Goal: Transaction & Acquisition: Download file/media

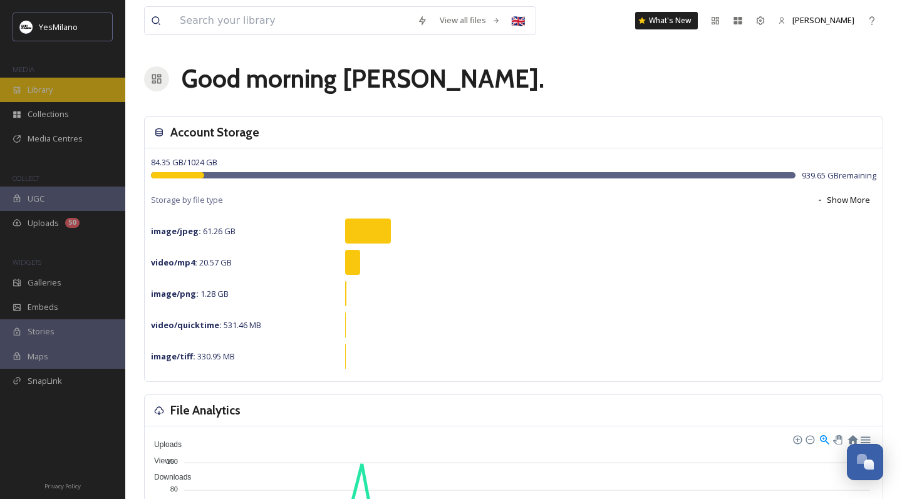
click at [66, 93] on div "Library" at bounding box center [62, 90] width 125 height 24
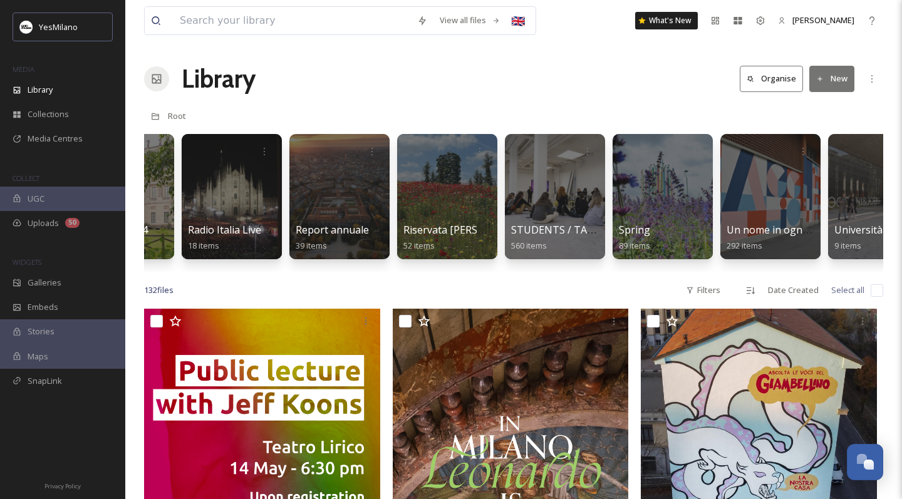
scroll to position [0, 2549]
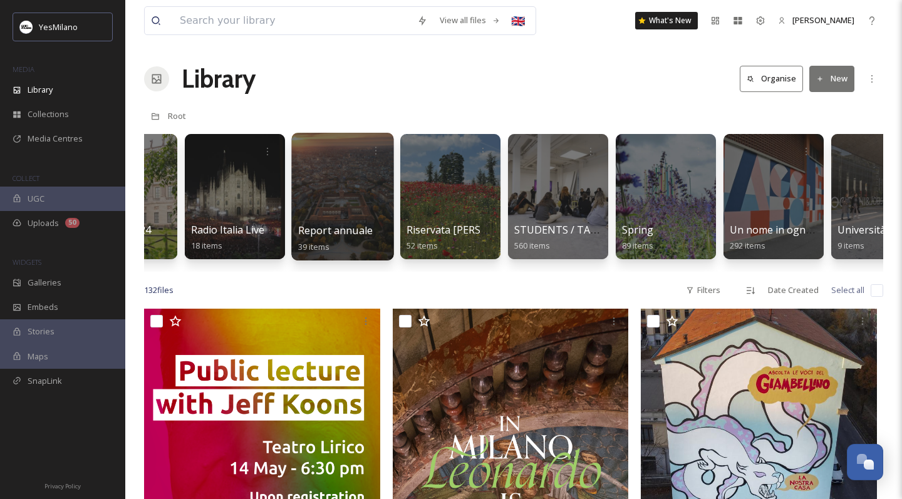
click at [349, 195] on div at bounding box center [342, 197] width 102 height 128
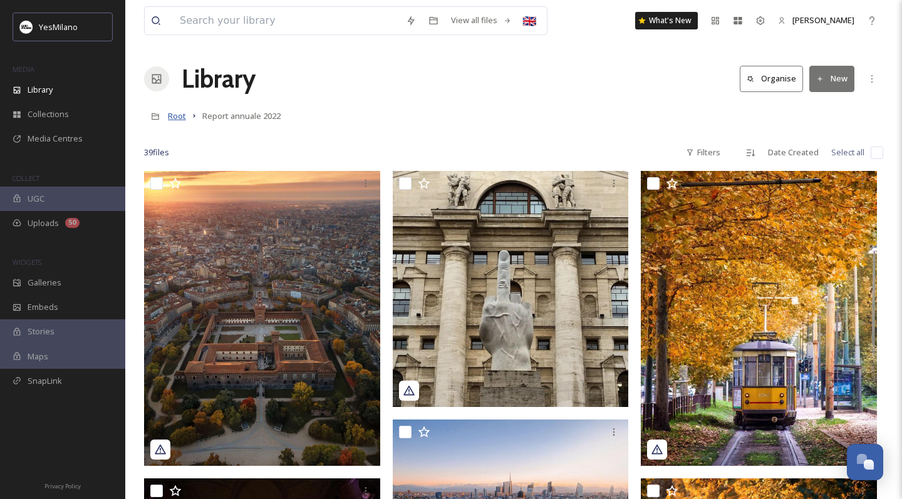
click at [176, 117] on span "Root" at bounding box center [177, 115] width 18 height 11
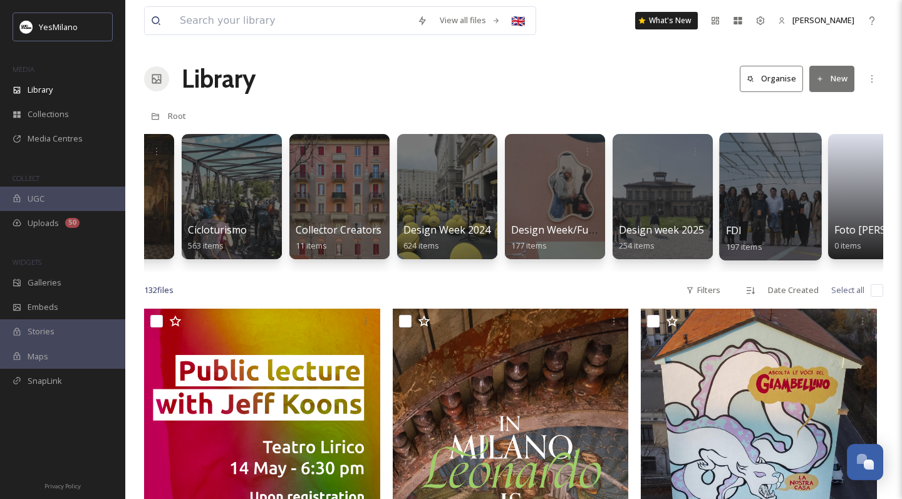
click at [755, 179] on div at bounding box center [770, 197] width 102 height 128
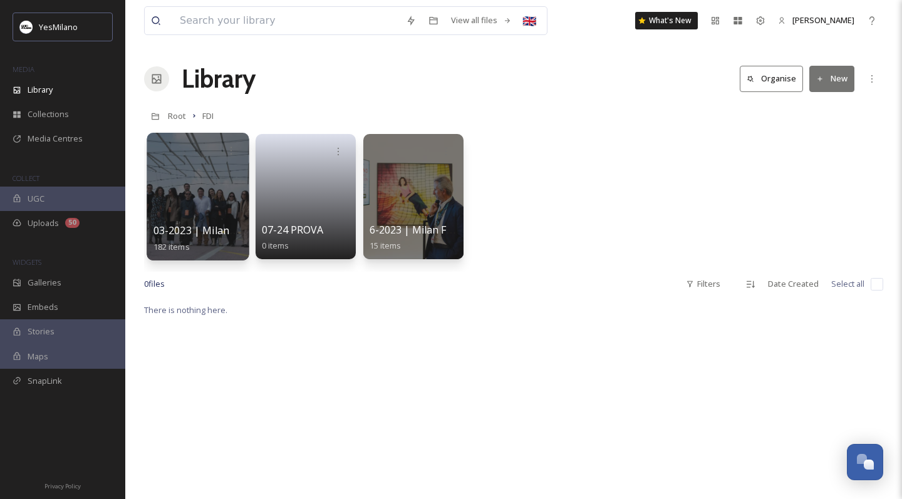
click at [230, 232] on span "03-2023 | Milano Matching Days" at bounding box center [231, 231] width 157 height 14
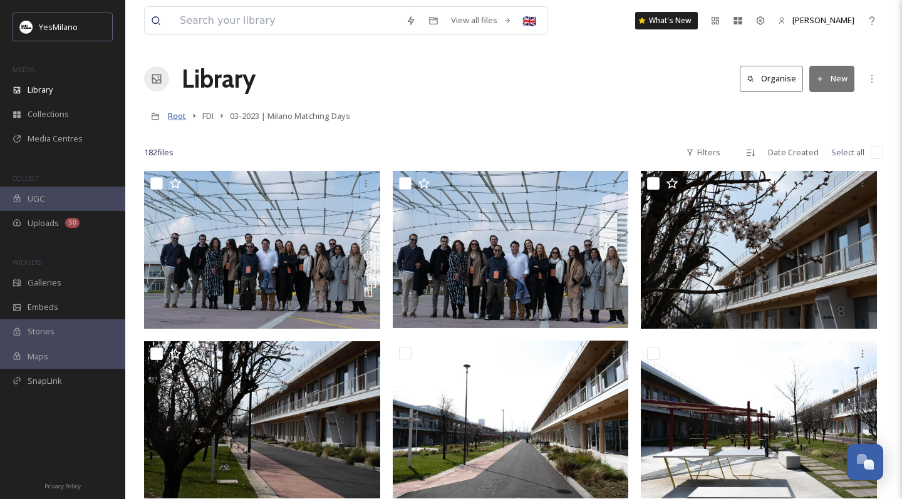
click at [175, 117] on span "Root" at bounding box center [177, 115] width 18 height 11
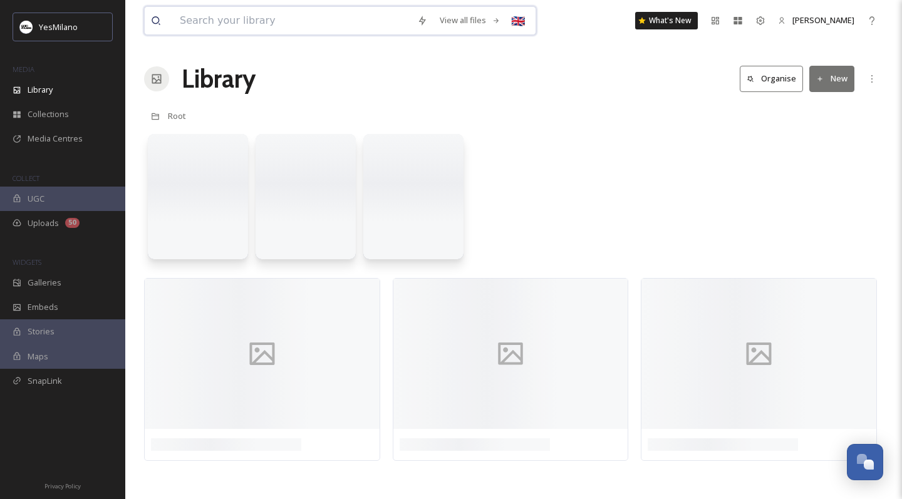
click at [219, 21] on input at bounding box center [291, 21] width 237 height 28
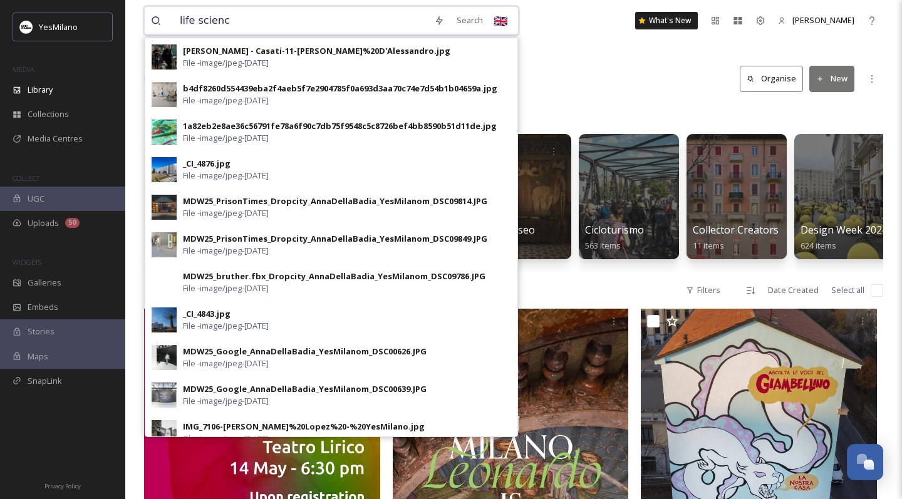
type input "life science"
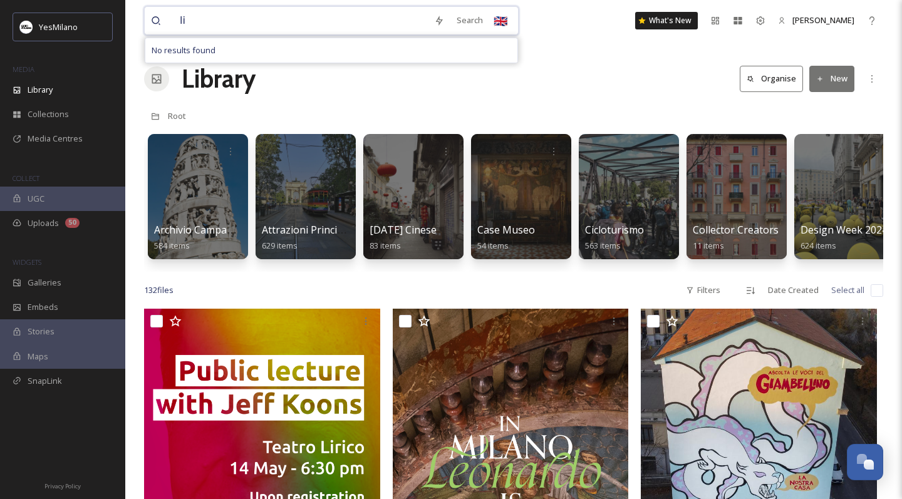
type input "l"
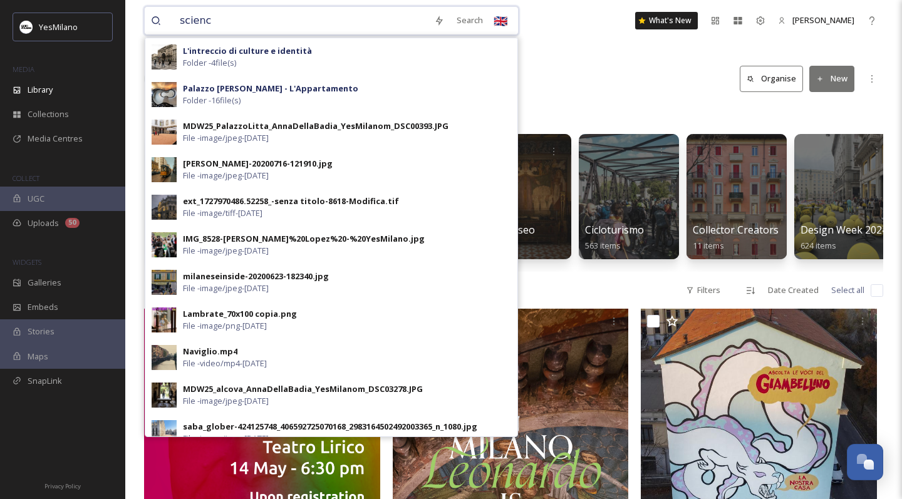
type input "science"
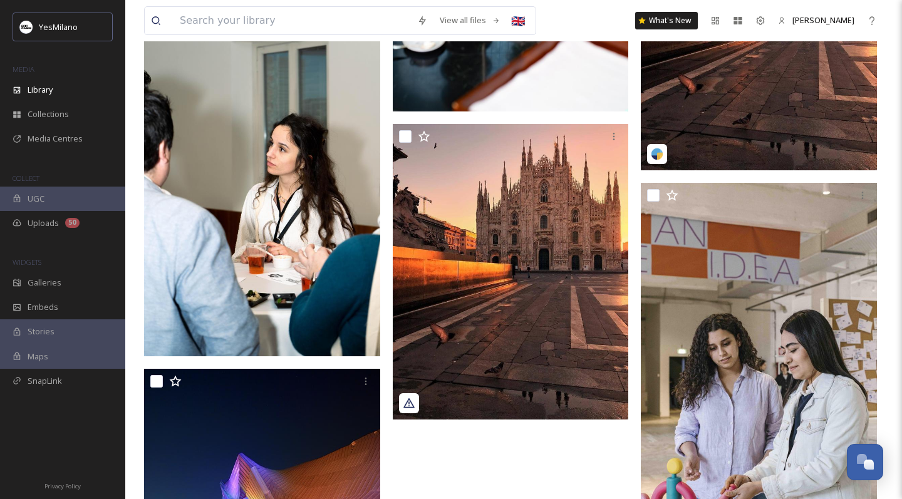
scroll to position [4394, 0]
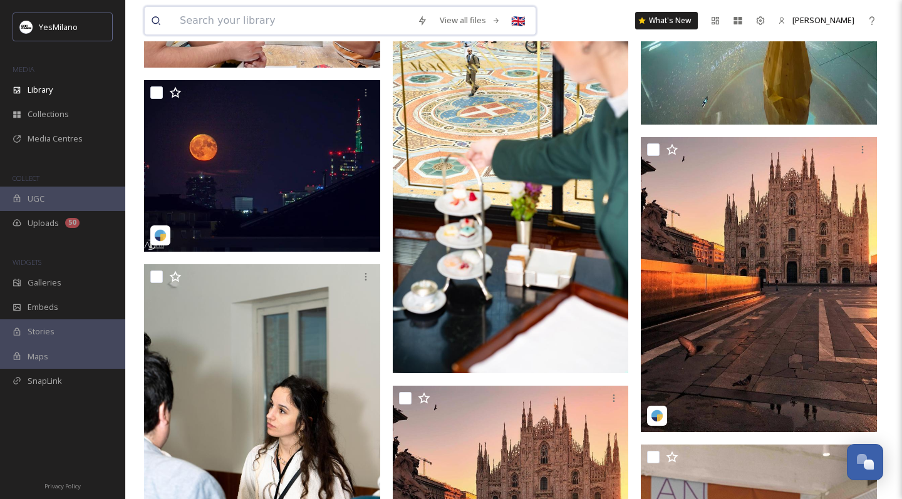
click at [340, 25] on input at bounding box center [291, 21] width 237 height 28
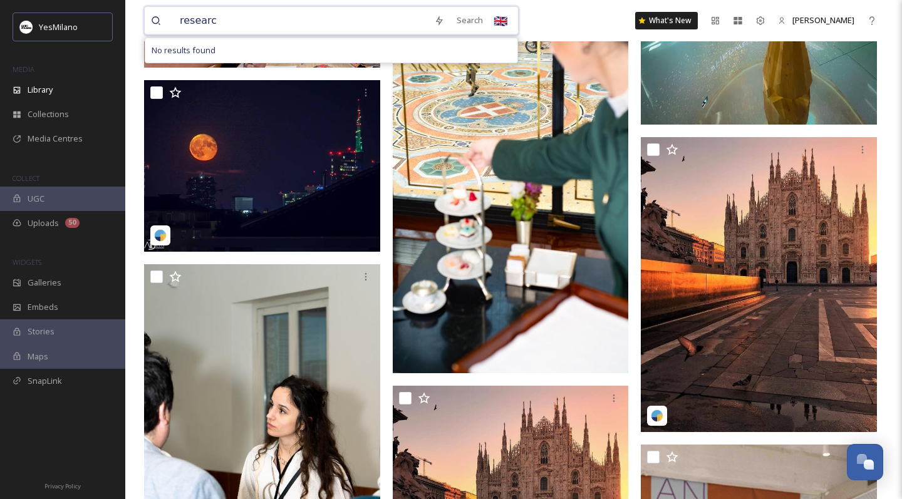
type input "research"
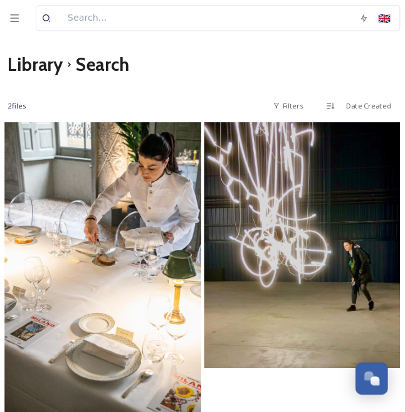
scroll to position [4, 0]
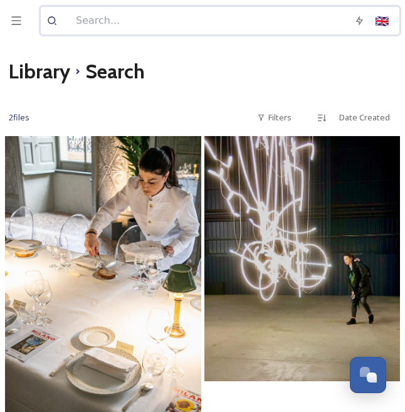
click at [123, 17] on input at bounding box center [209, 21] width 278 height 28
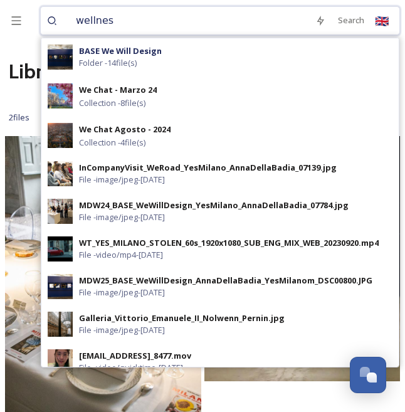
type input "wellness"
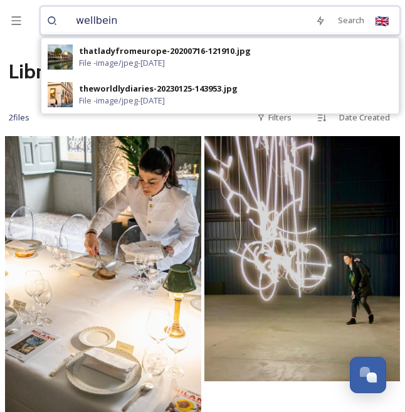
type input "wellbeing"
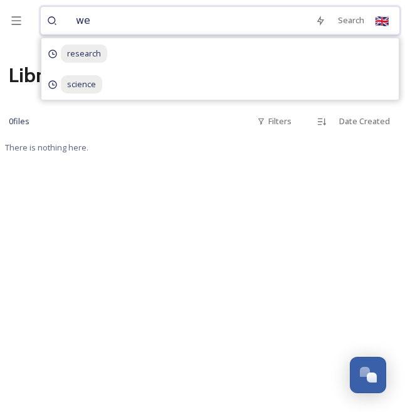
type input "w"
type input "health"
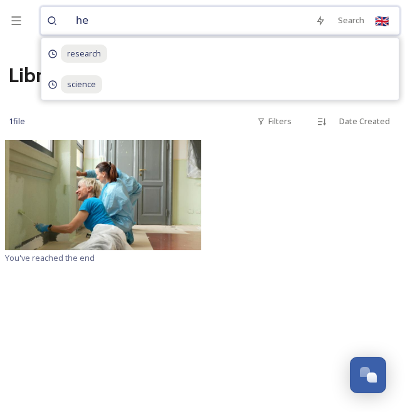
type input "h"
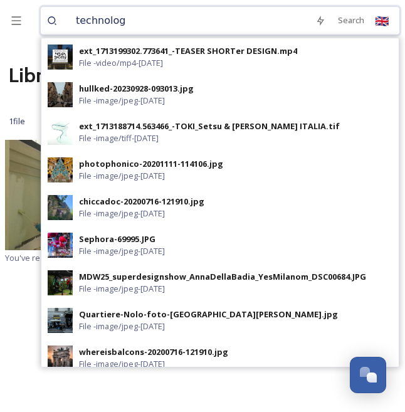
type input "technology"
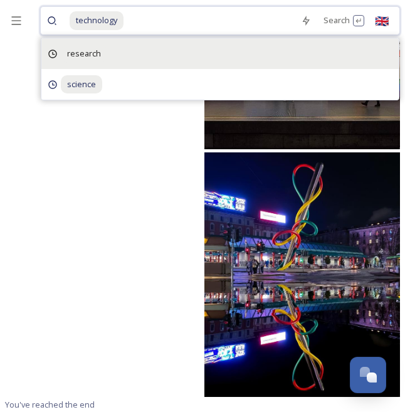
scroll to position [12142, 0]
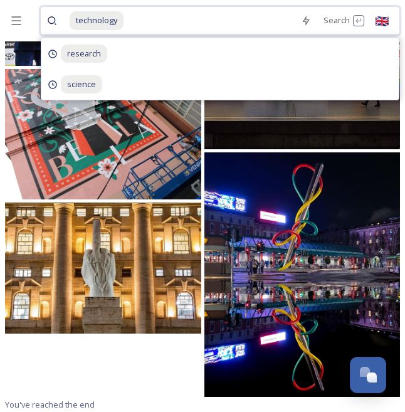
type input "ì"
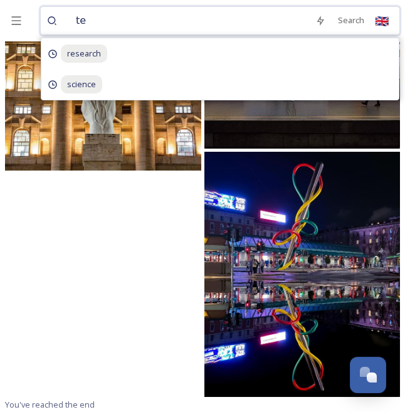
type input "t"
type input "mind"
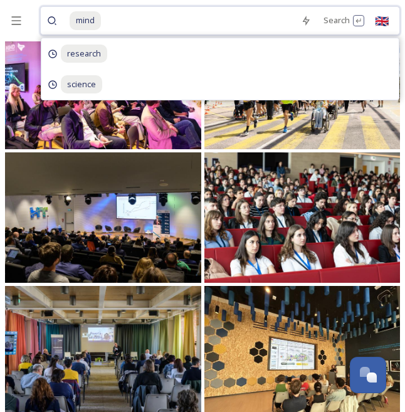
scroll to position [858, 0]
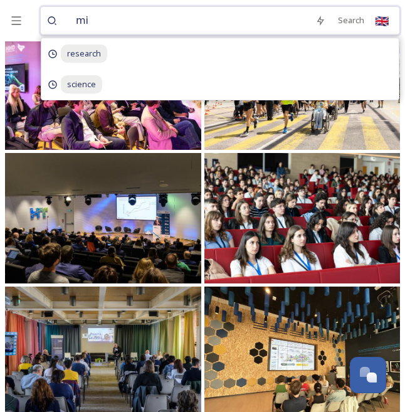
type input "m"
type input "innovation"
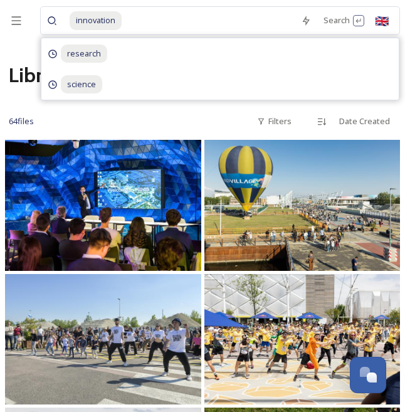
click at [115, 212] on img at bounding box center [103, 205] width 196 height 130
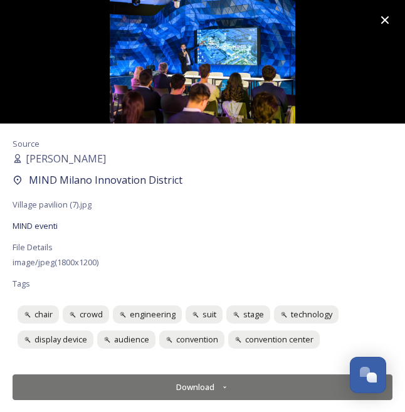
click at [213, 383] on button "Download" at bounding box center [203, 387] width 380 height 26
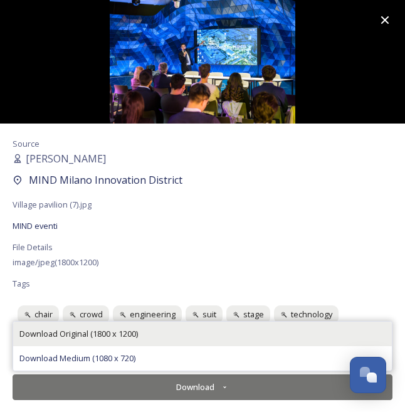
click at [133, 336] on span "Download Original (1800 x 1200)" at bounding box center [78, 334] width 118 height 12
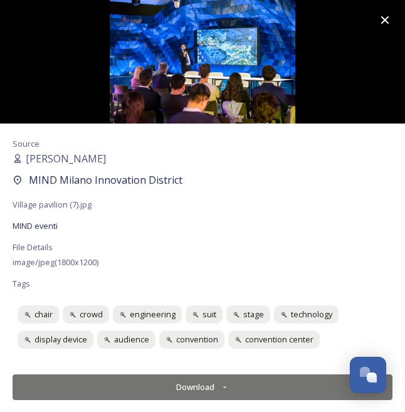
click at [387, 23] on icon at bounding box center [385, 20] width 8 height 8
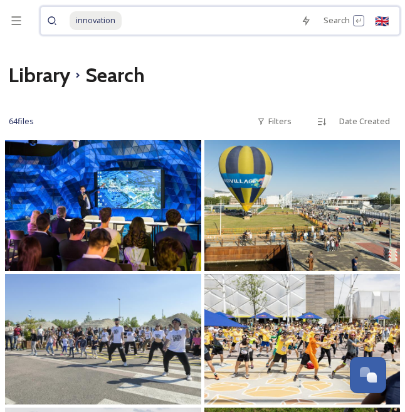
click at [189, 28] on input at bounding box center [209, 21] width 172 height 28
type input "i"
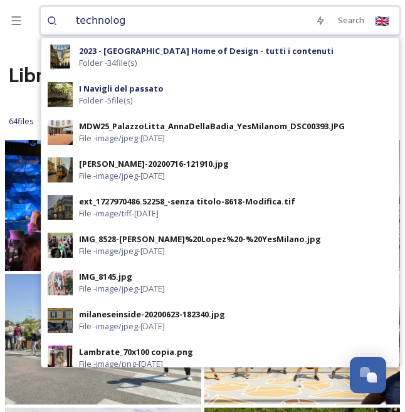
type input "technology"
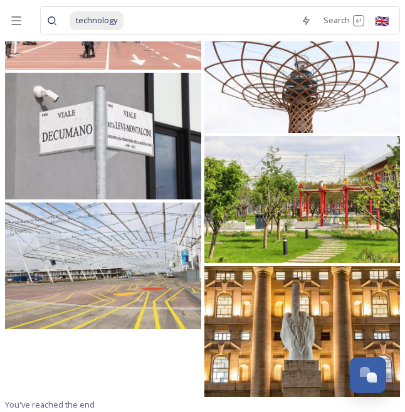
scroll to position [4160, 0]
click at [152, 16] on input at bounding box center [210, 21] width 170 height 28
type input "t"
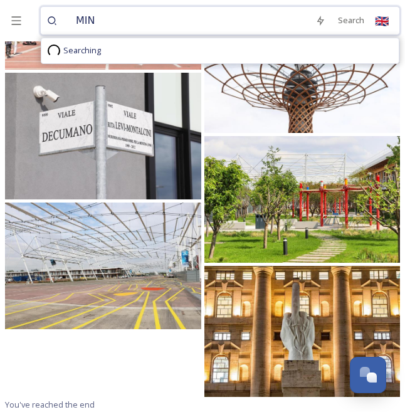
type input "MIND"
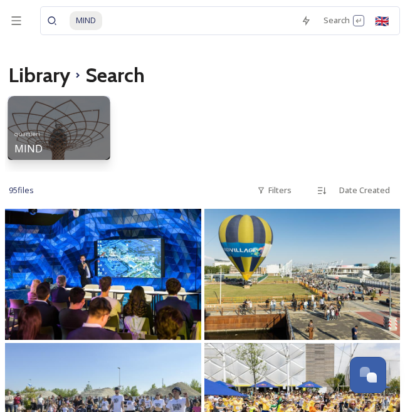
click at [54, 136] on div "quartieri MIND 87 items" at bounding box center [59, 139] width 90 height 28
click at [59, 135] on div "quartieri MIND 87 items" at bounding box center [59, 139] width 90 height 28
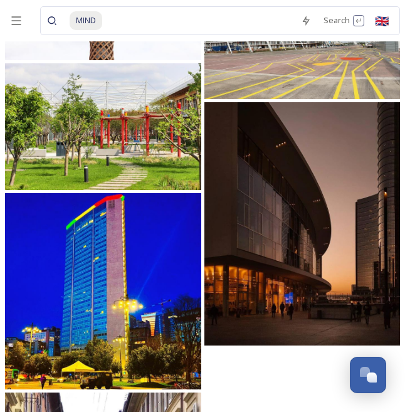
scroll to position [7484, 0]
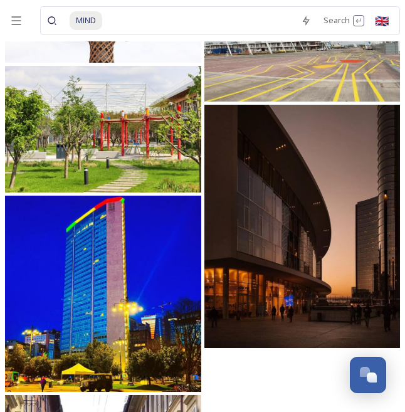
click at [318, 207] on img at bounding box center [302, 226] width 196 height 243
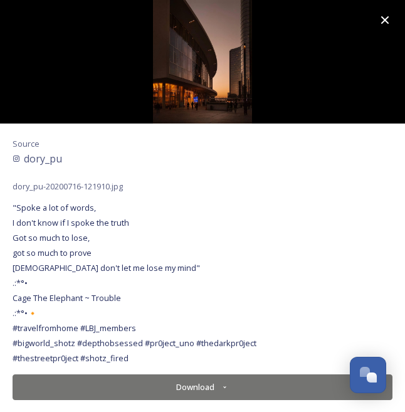
click at [204, 383] on button "Download" at bounding box center [203, 387] width 380 height 26
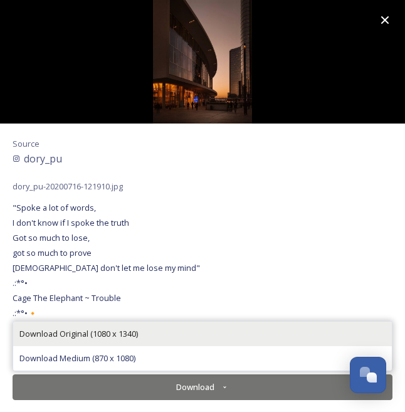
click at [187, 327] on div "Download Original (1080 x 1340)" at bounding box center [202, 333] width 378 height 24
